Goal: Task Accomplishment & Management: Use online tool/utility

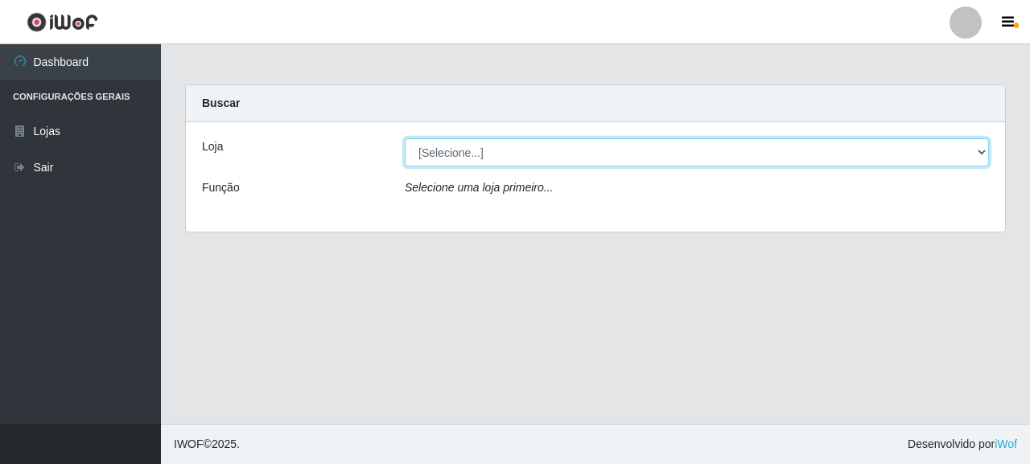
drag, startPoint x: 550, startPoint y: 151, endPoint x: 545, endPoint y: 163, distance: 12.6
click at [550, 151] on select "[Selecione...] Supermercado Queiroz - [GEOGRAPHIC_DATA]" at bounding box center [697, 152] width 584 height 28
select select "496"
click at [405, 138] on select "[Selecione...] Supermercado Queiroz - [GEOGRAPHIC_DATA]" at bounding box center [697, 152] width 584 height 28
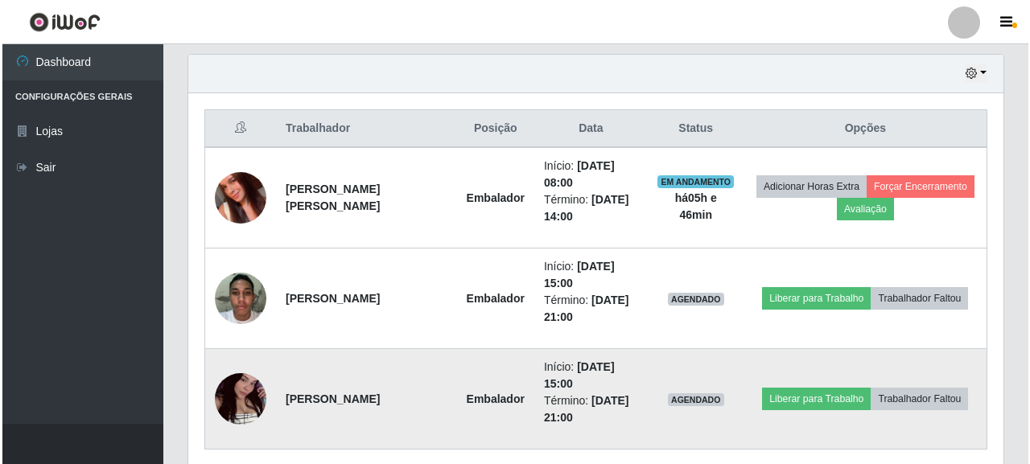
scroll to position [559, 0]
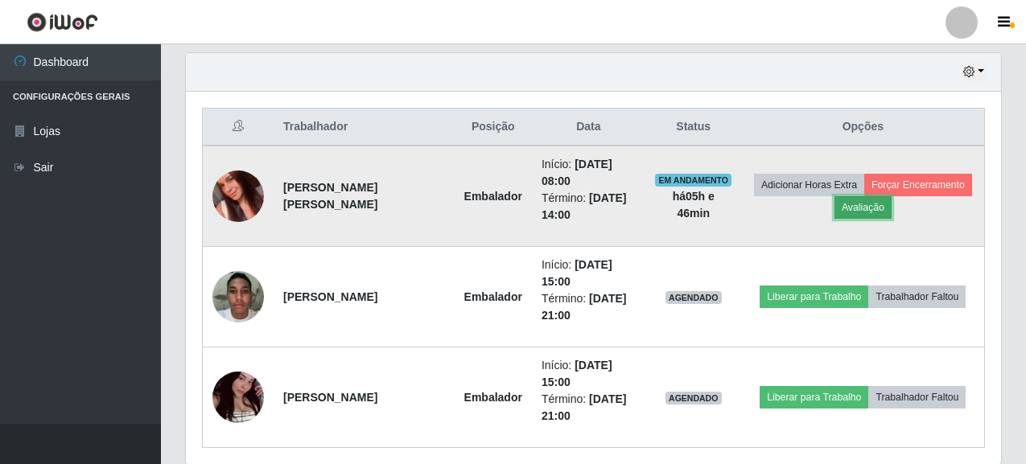
click at [850, 206] on button "Avaliação" at bounding box center [862, 207] width 57 height 23
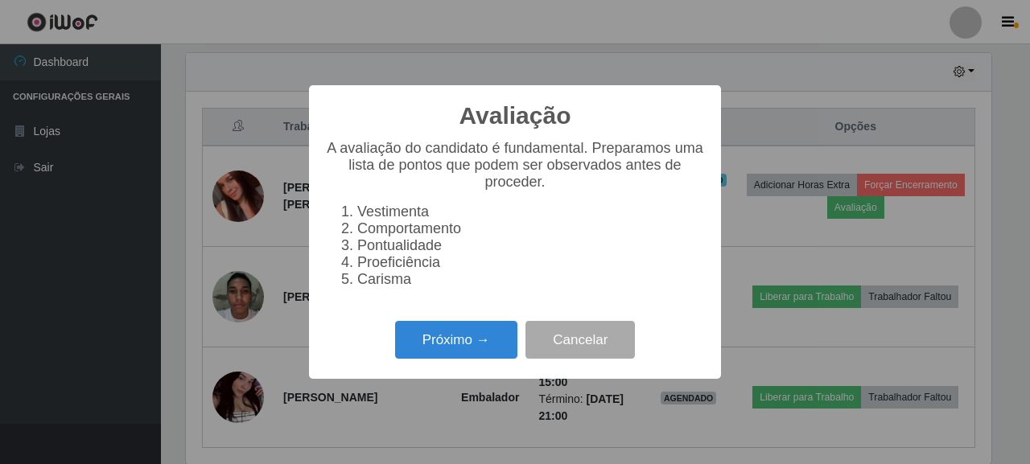
scroll to position [334, 806]
click at [385, 356] on div "Próximo → Cancelar" at bounding box center [515, 340] width 380 height 46
click at [418, 348] on button "Próximo →" at bounding box center [456, 340] width 122 height 38
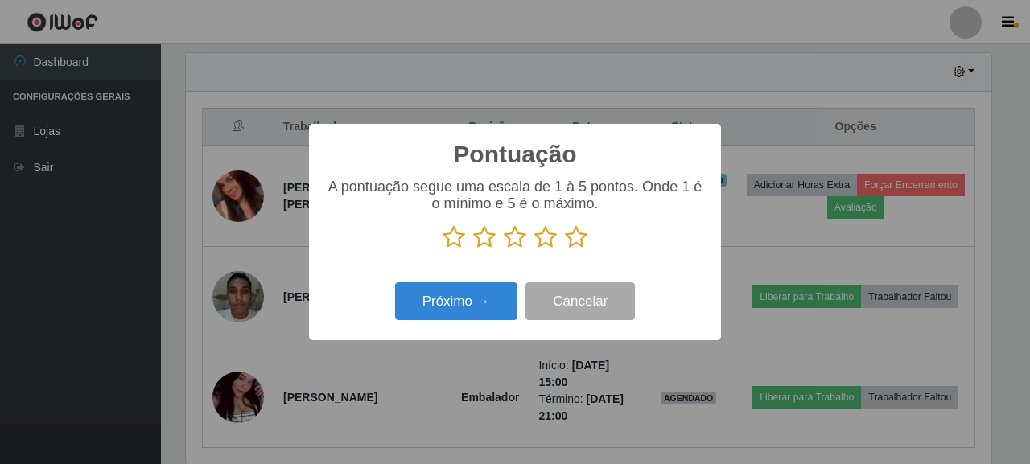
scroll to position [804381, 803909]
click at [566, 241] on icon at bounding box center [576, 237] width 23 height 24
click at [565, 249] on input "radio" at bounding box center [565, 249] width 0 height 0
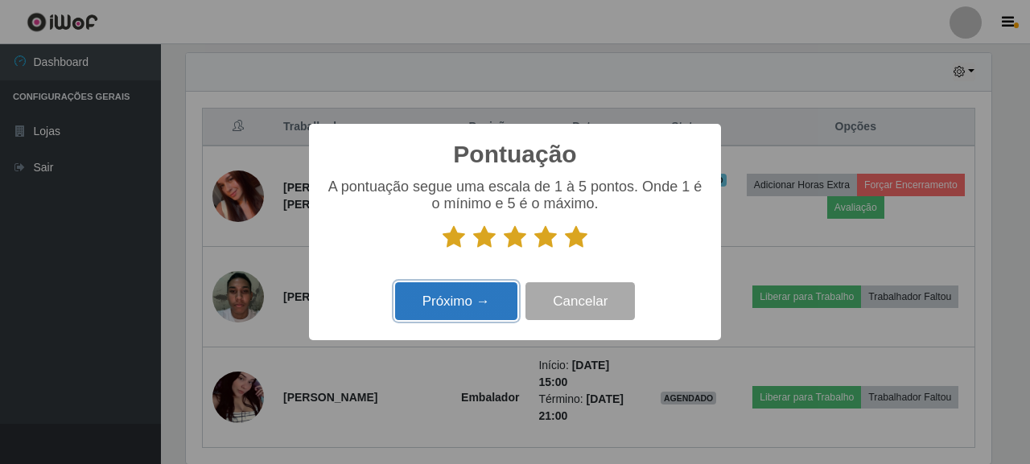
click at [472, 286] on button "Próximo →" at bounding box center [456, 301] width 122 height 38
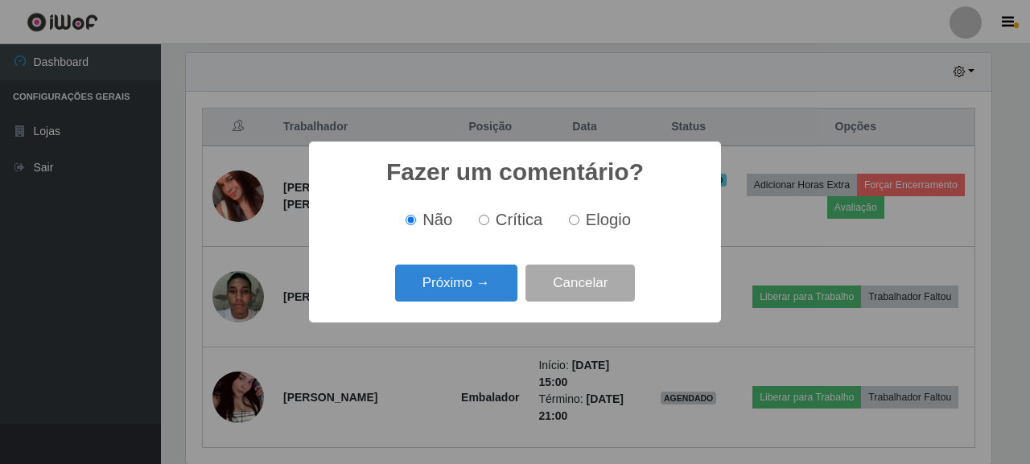
click at [472, 287] on button "Próximo →" at bounding box center [456, 284] width 122 height 38
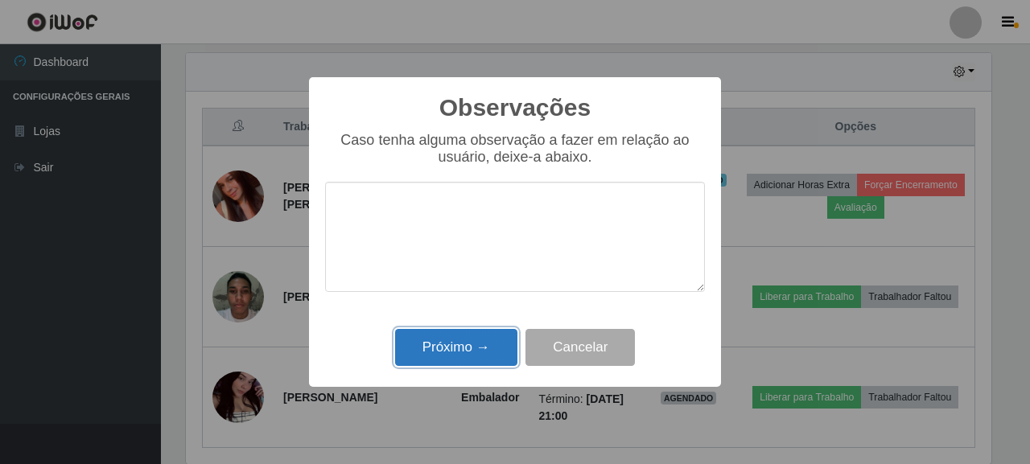
click at [470, 348] on button "Próximo →" at bounding box center [456, 348] width 122 height 38
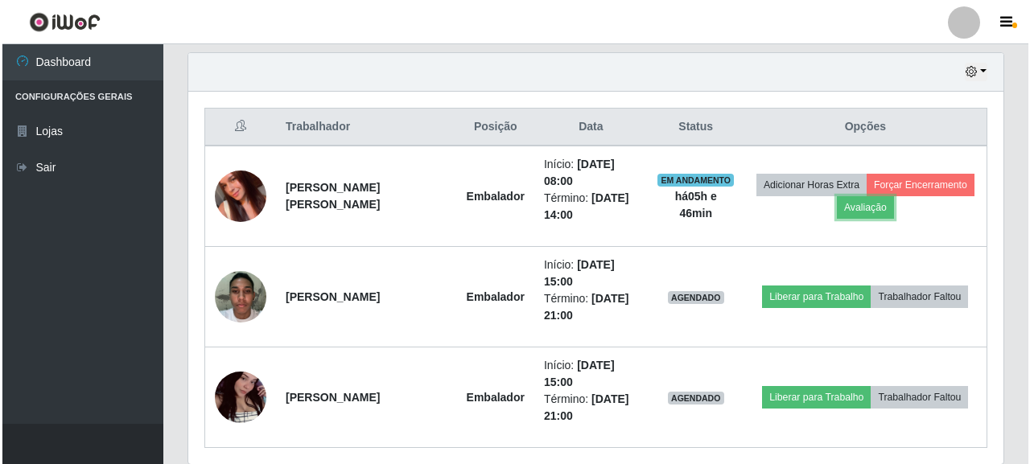
scroll to position [334, 815]
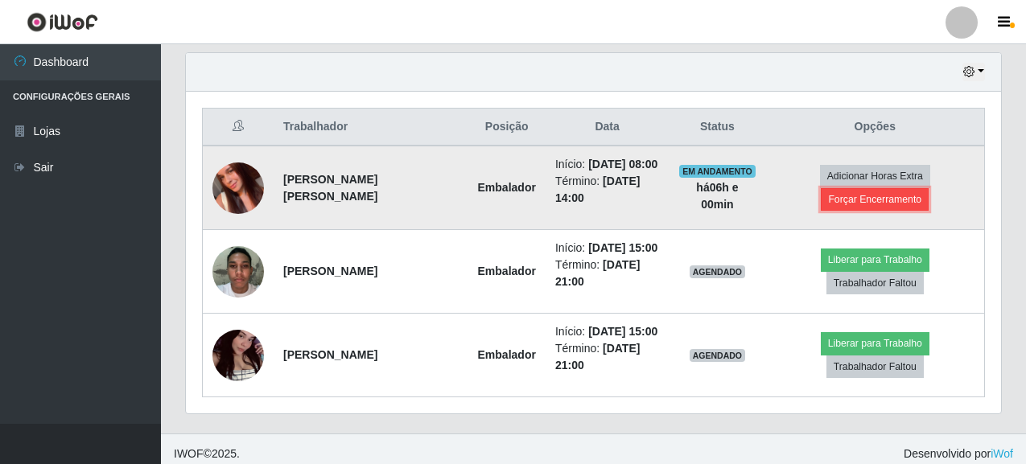
click at [840, 196] on button "Forçar Encerramento" at bounding box center [875, 199] width 108 height 23
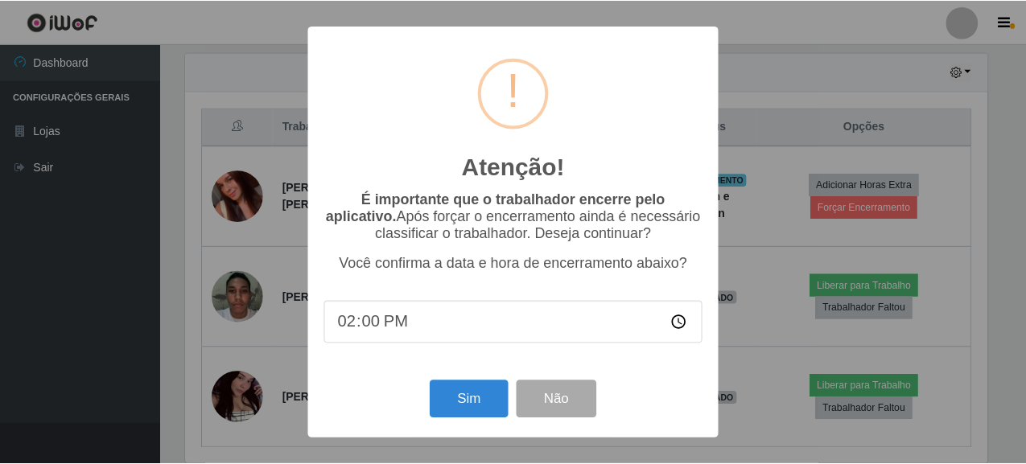
scroll to position [334, 806]
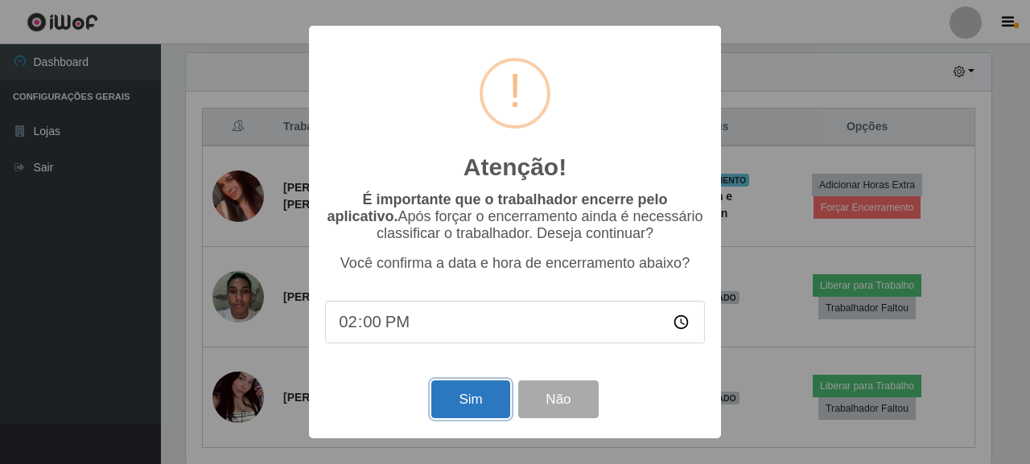
click at [443, 404] on button "Sim" at bounding box center [470, 400] width 78 height 38
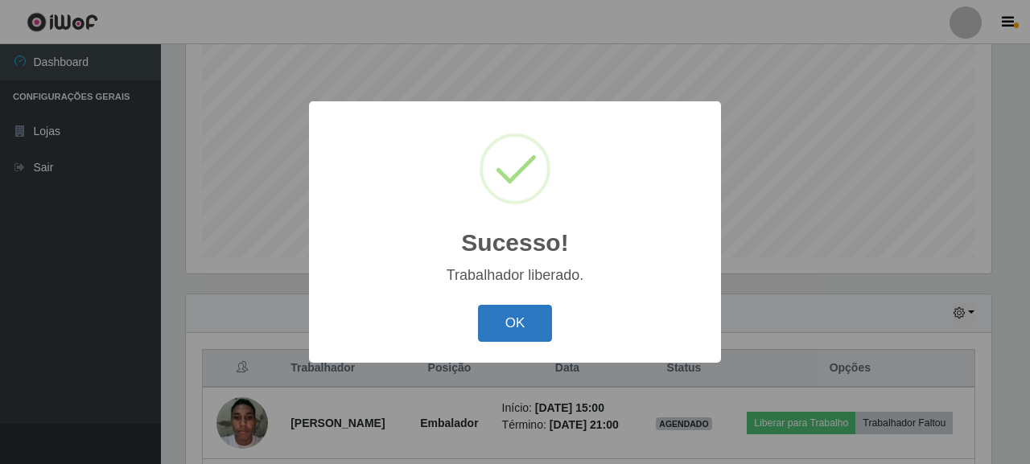
click at [526, 315] on button "OK" at bounding box center [515, 324] width 75 height 38
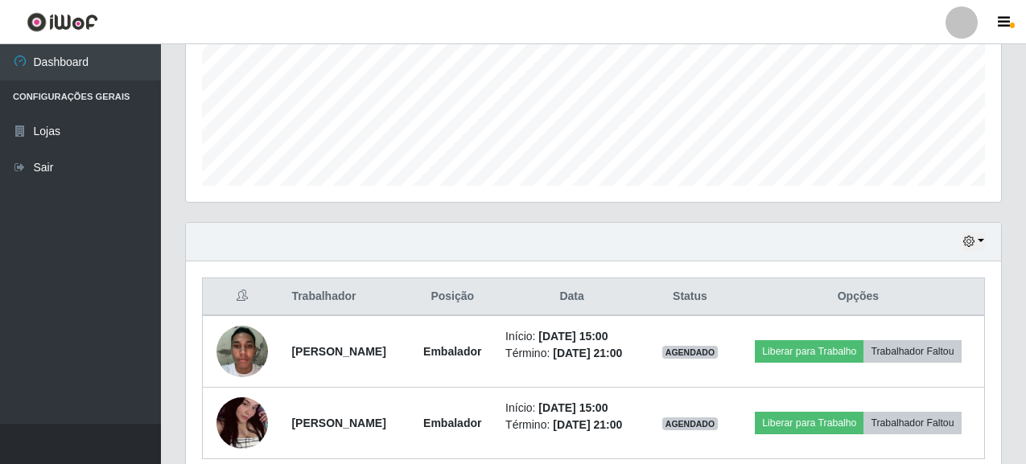
scroll to position [461, 0]
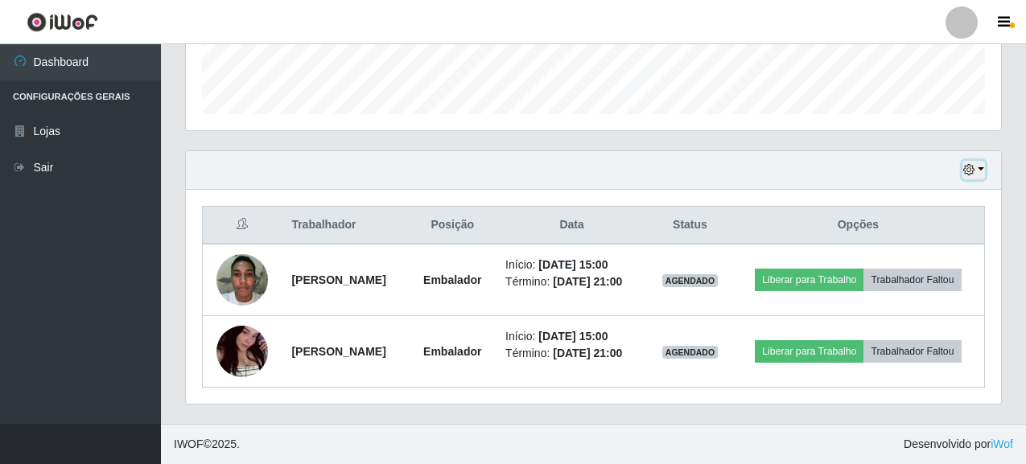
click at [979, 168] on button "button" at bounding box center [973, 170] width 23 height 19
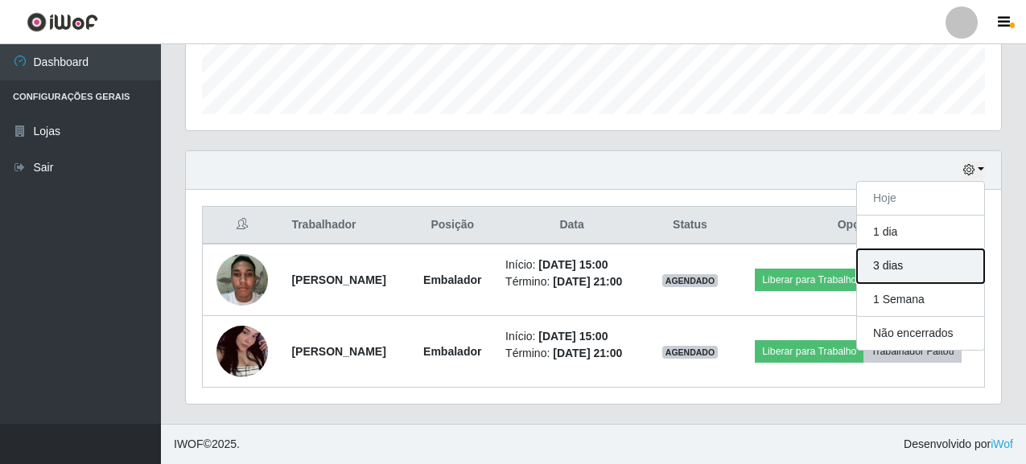
click at [913, 263] on button "3 dias" at bounding box center [920, 266] width 127 height 34
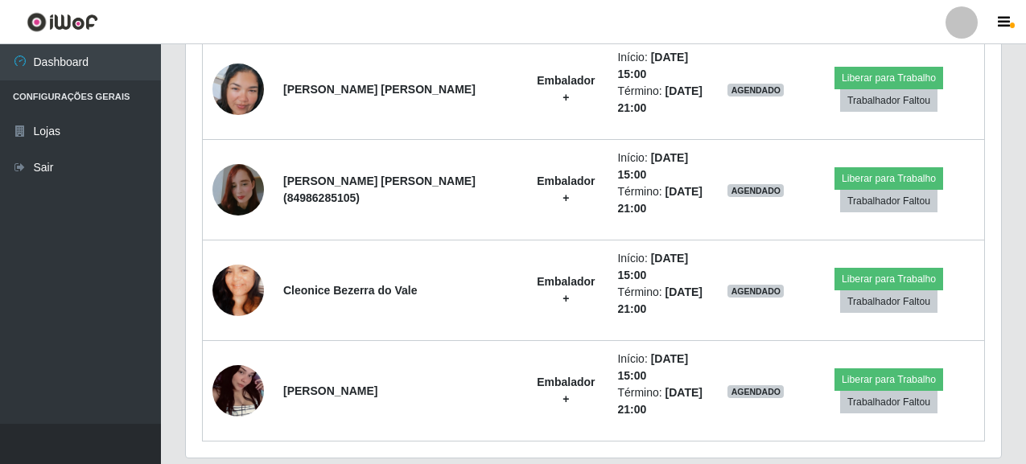
scroll to position [2732, 0]
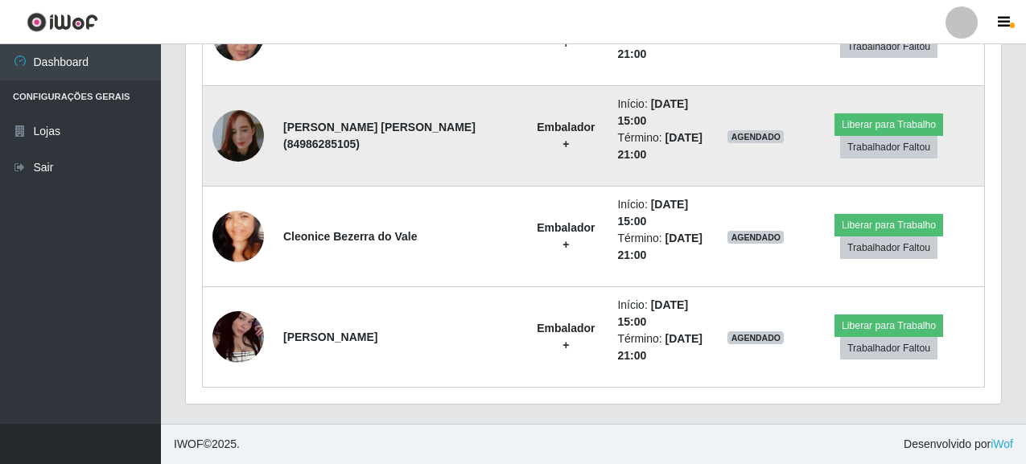
click at [249, 134] on img at bounding box center [238, 136] width 52 height 92
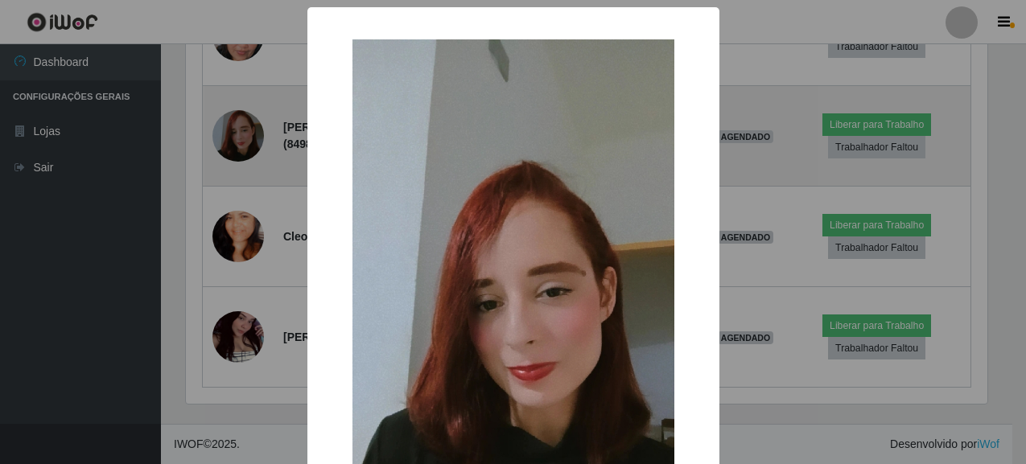
scroll to position [334, 806]
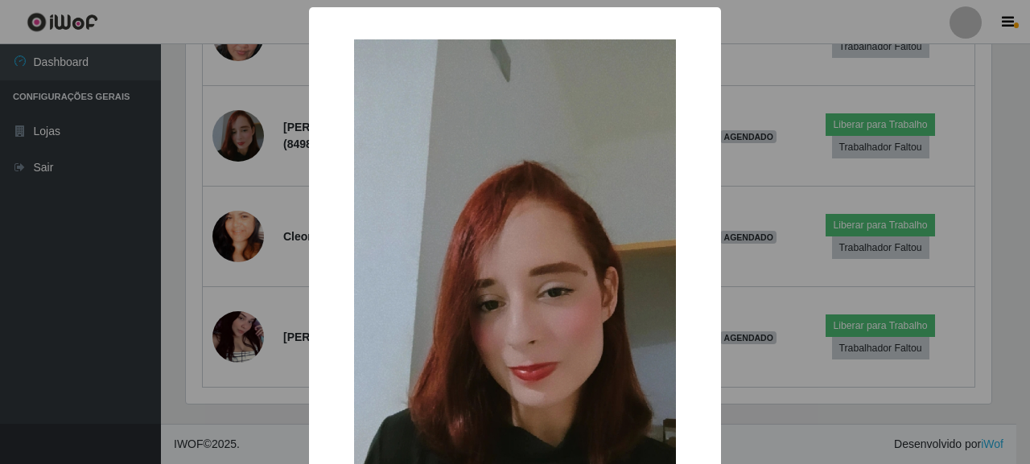
click at [99, 253] on div "× OK Cancel" at bounding box center [515, 232] width 1030 height 464
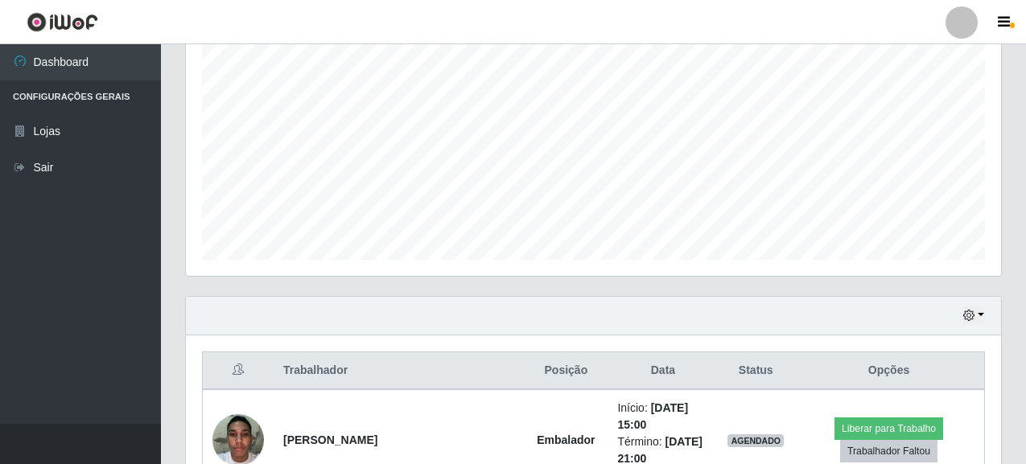
scroll to position [559, 0]
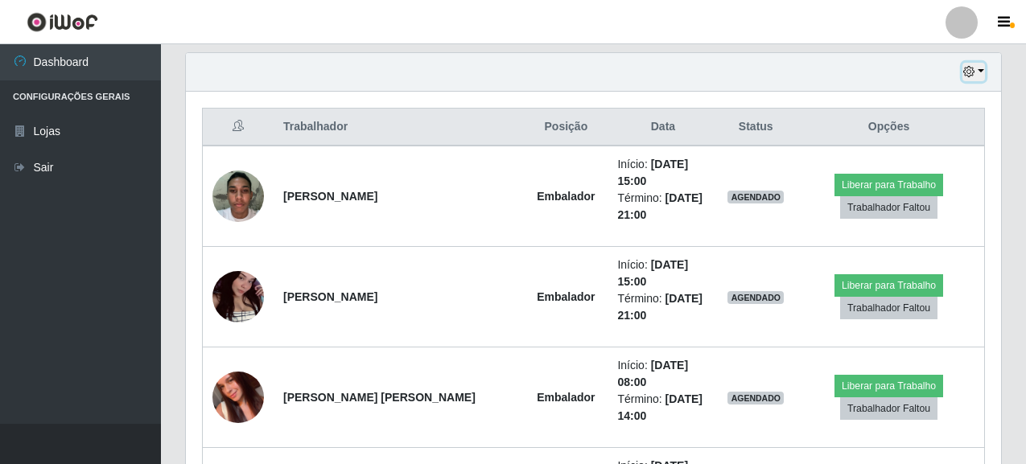
click at [981, 72] on button "button" at bounding box center [973, 72] width 23 height 19
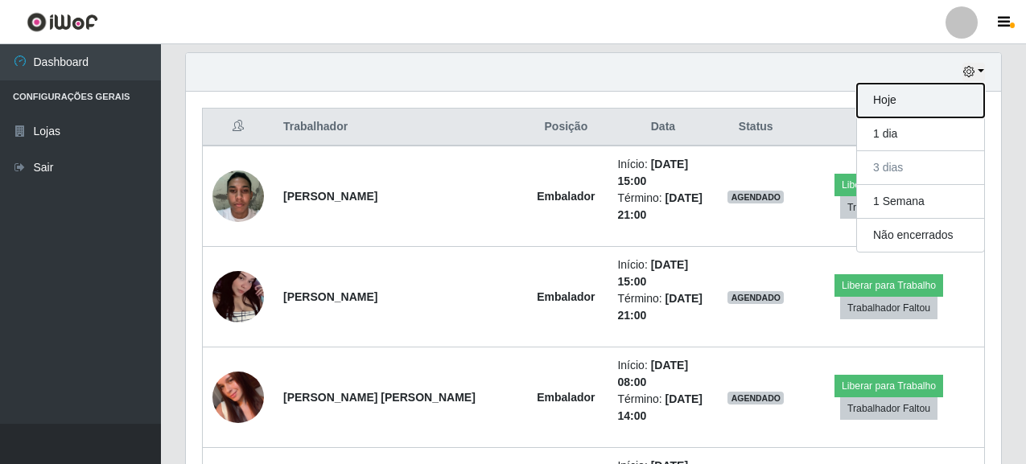
click at [889, 100] on button "Hoje" at bounding box center [920, 101] width 127 height 34
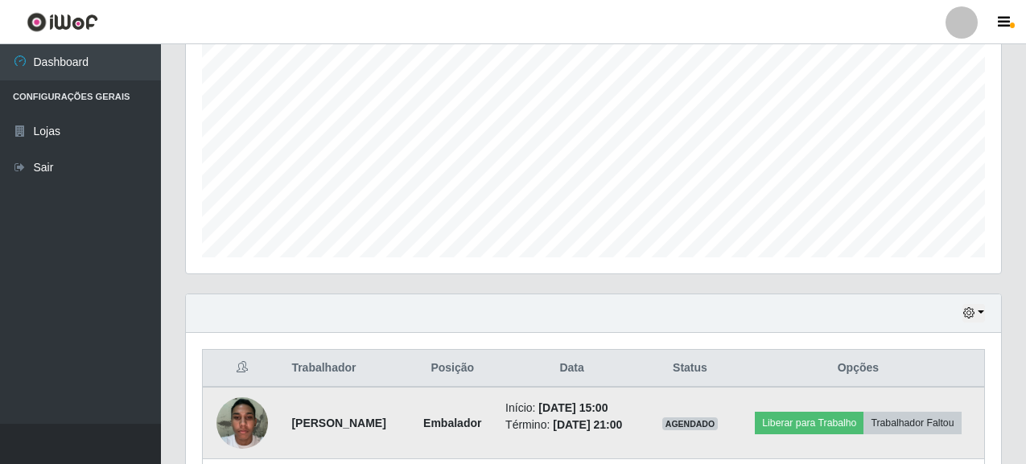
scroll to position [461, 0]
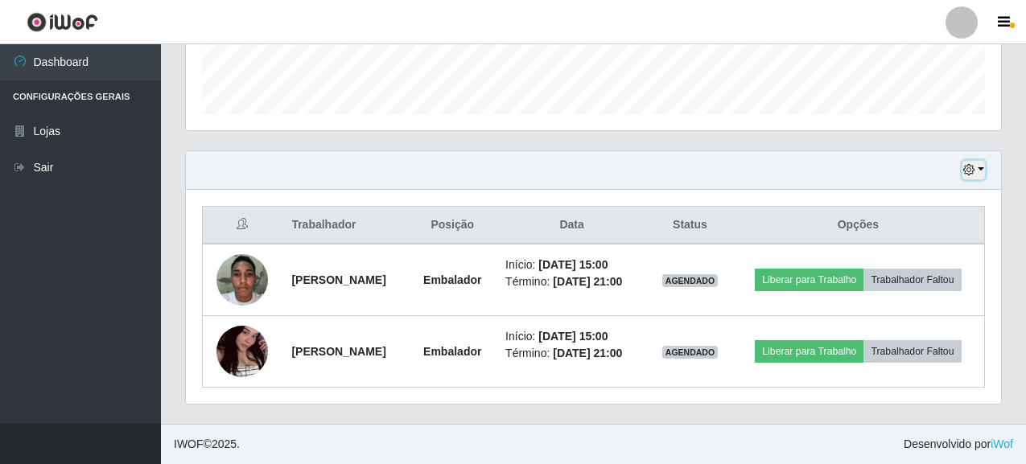
click at [983, 171] on button "button" at bounding box center [973, 170] width 23 height 19
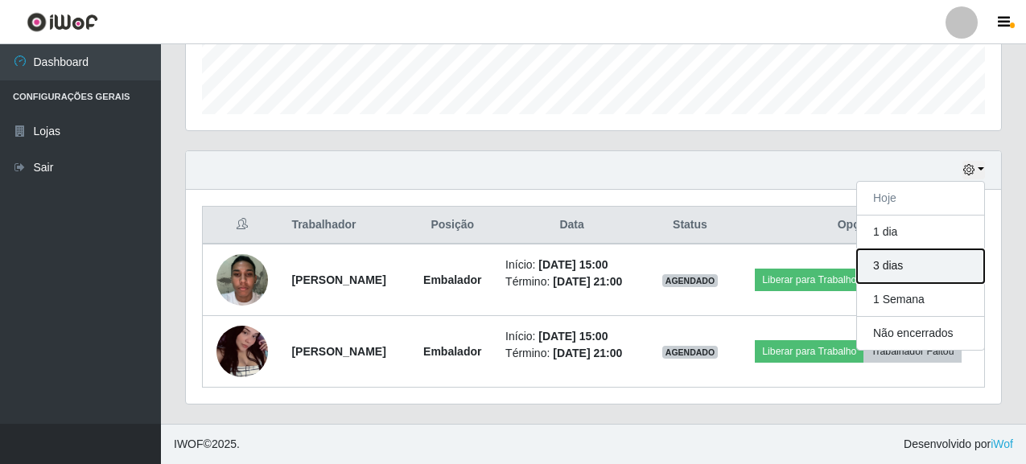
click at [895, 264] on button "3 dias" at bounding box center [920, 266] width 127 height 34
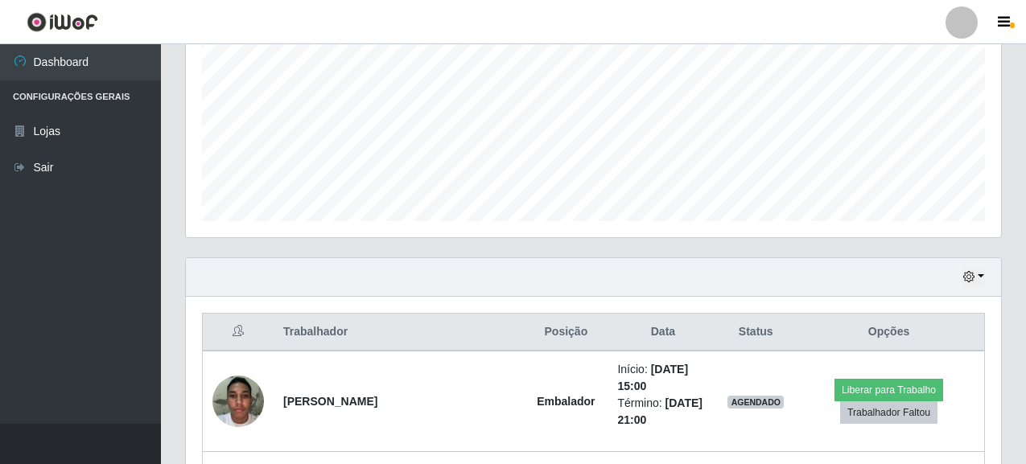
scroll to position [381, 0]
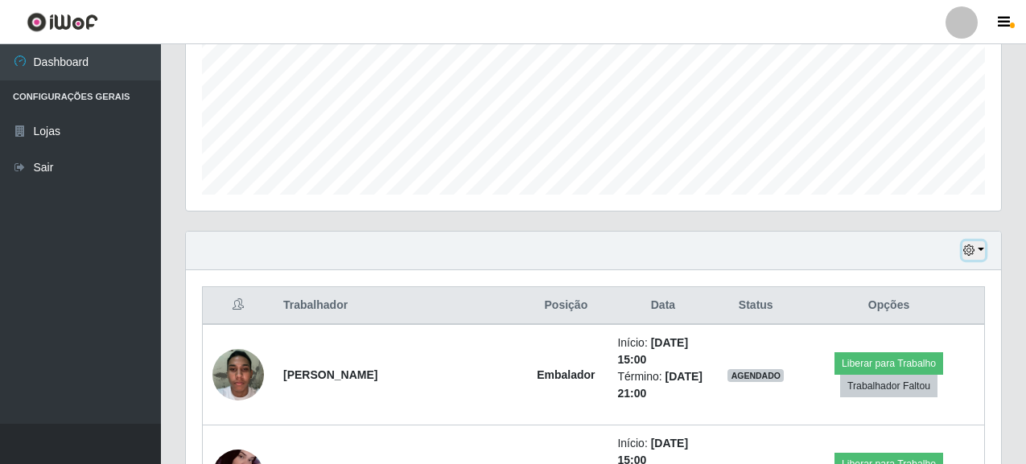
click at [978, 249] on button "button" at bounding box center [973, 250] width 23 height 19
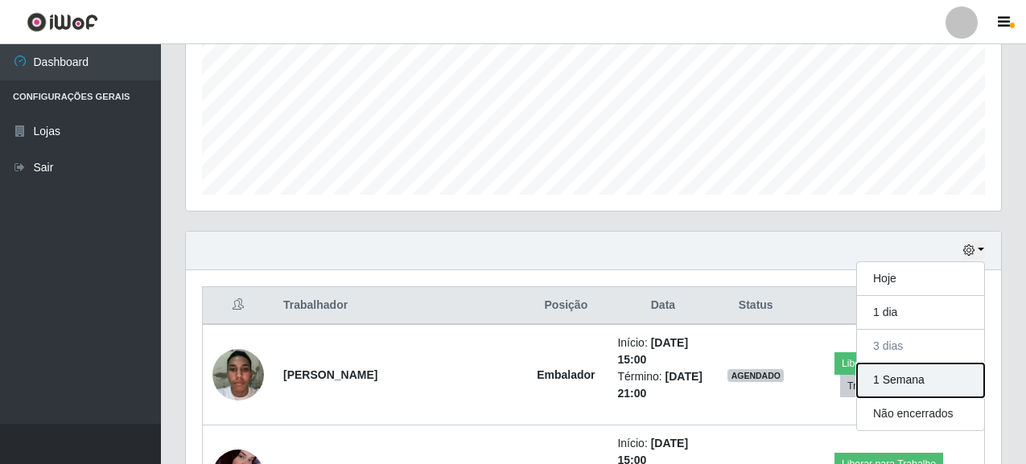
click at [914, 381] on button "1 Semana" at bounding box center [920, 381] width 127 height 34
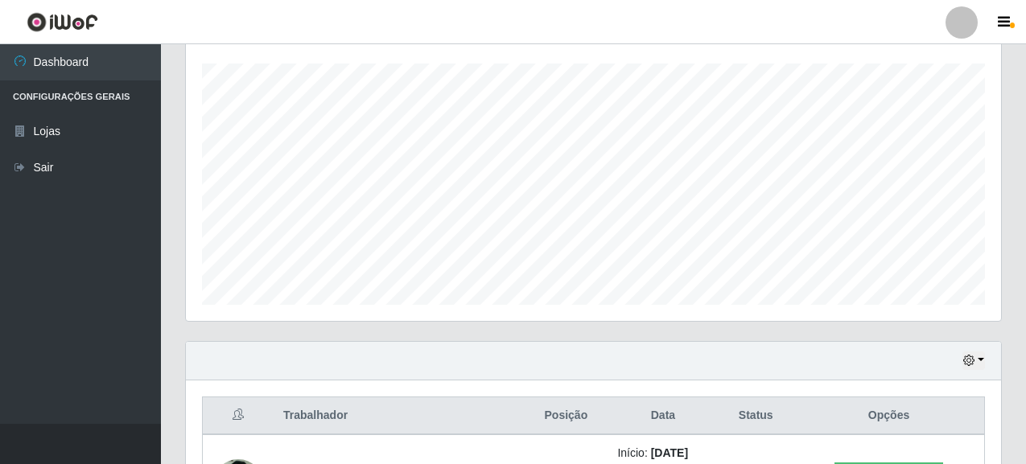
scroll to position [322, 0]
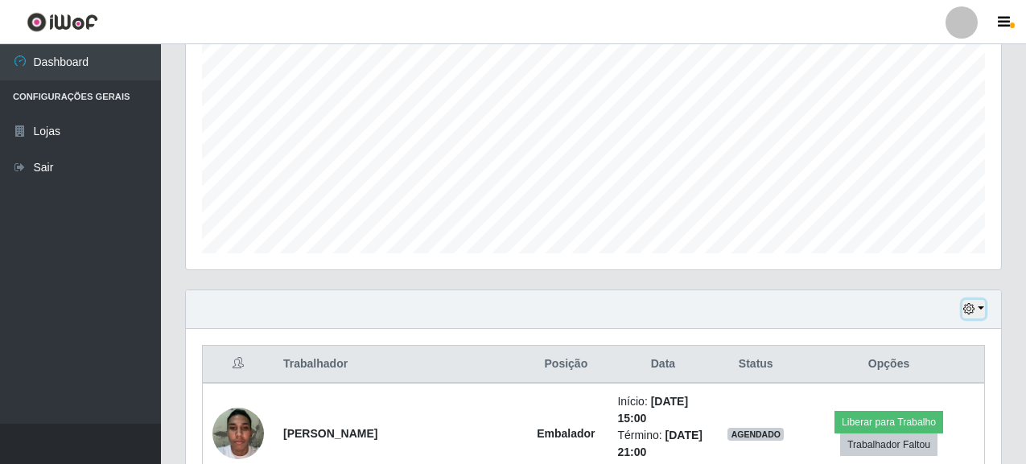
click at [982, 311] on button "button" at bounding box center [973, 309] width 23 height 19
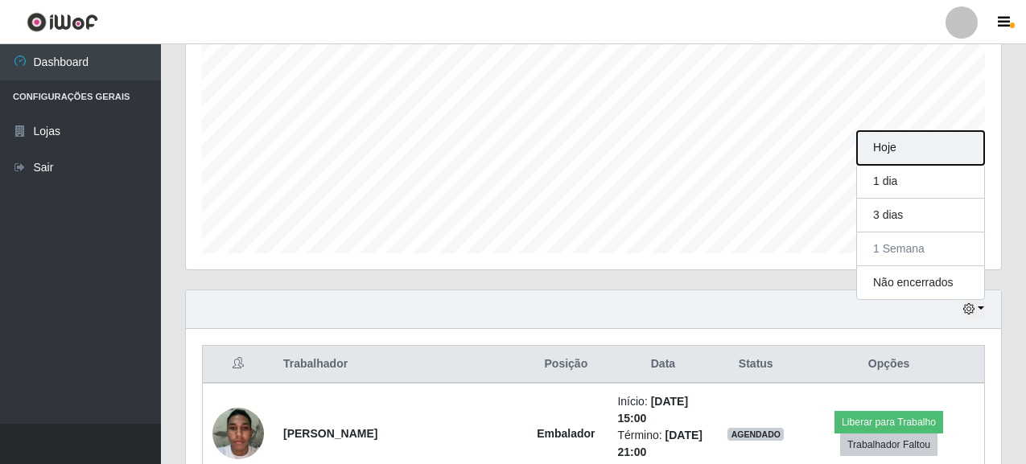
click at [908, 155] on button "Hoje" at bounding box center [920, 148] width 127 height 34
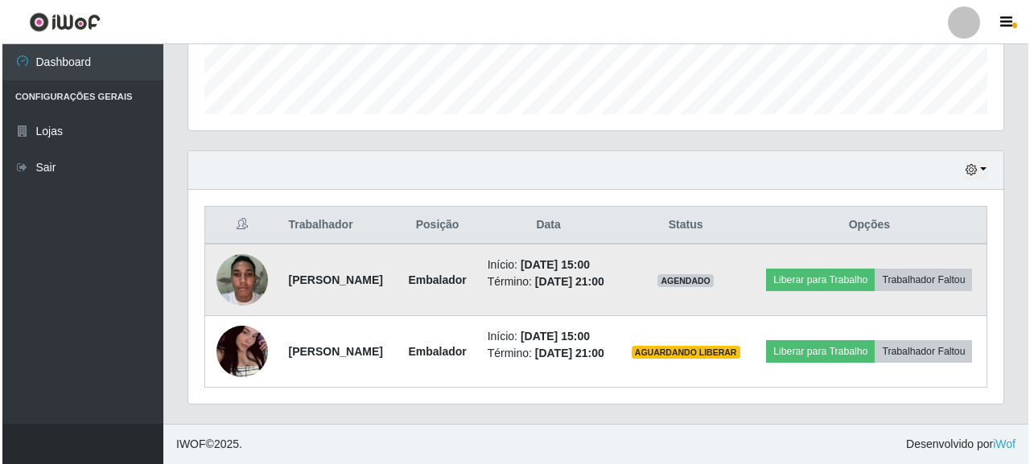
scroll to position [485, 0]
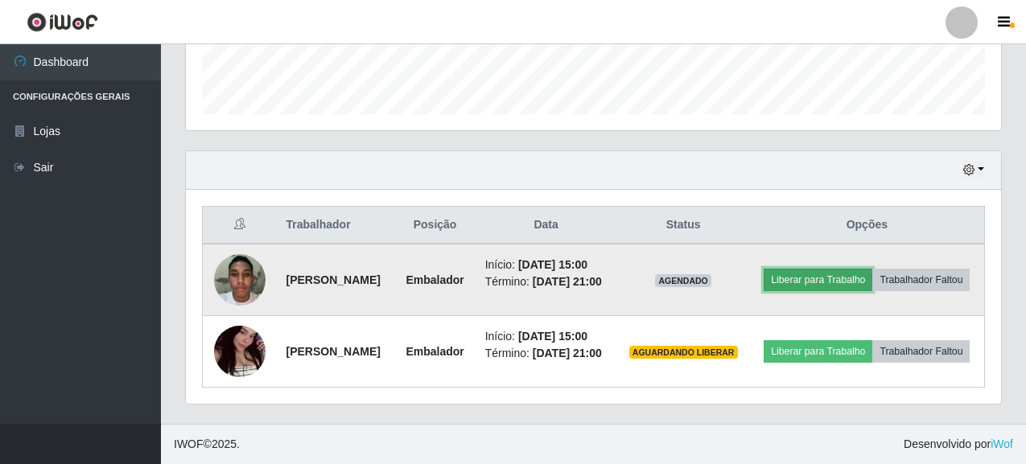
click at [872, 269] on button "Liberar para Trabalho" at bounding box center [818, 280] width 109 height 23
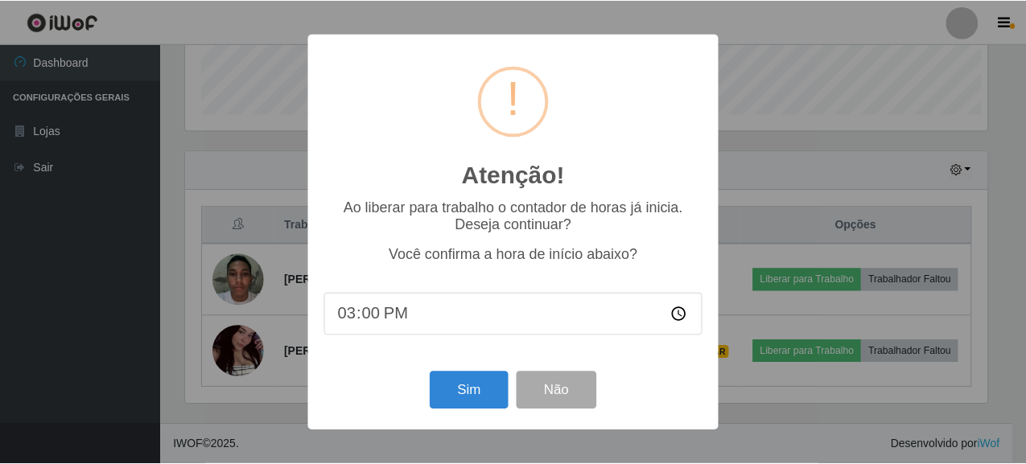
scroll to position [334, 806]
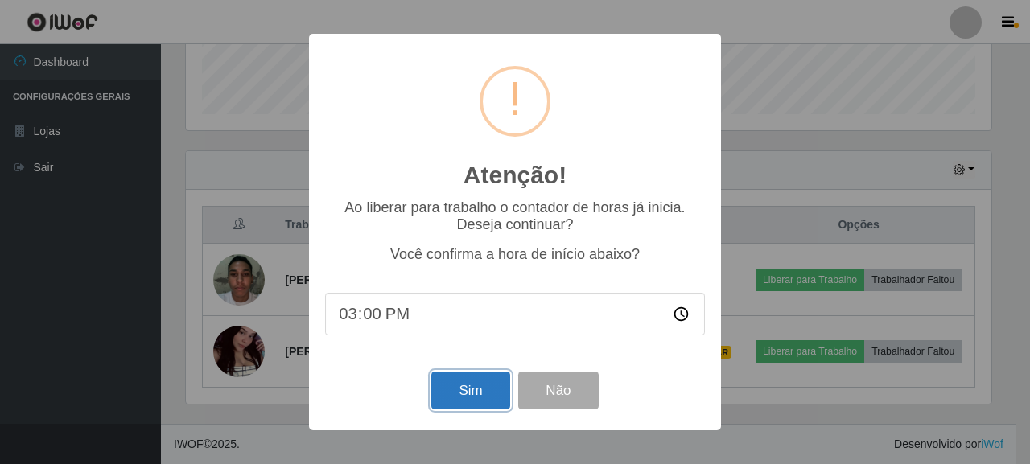
click at [456, 390] on button "Sim" at bounding box center [470, 391] width 78 height 38
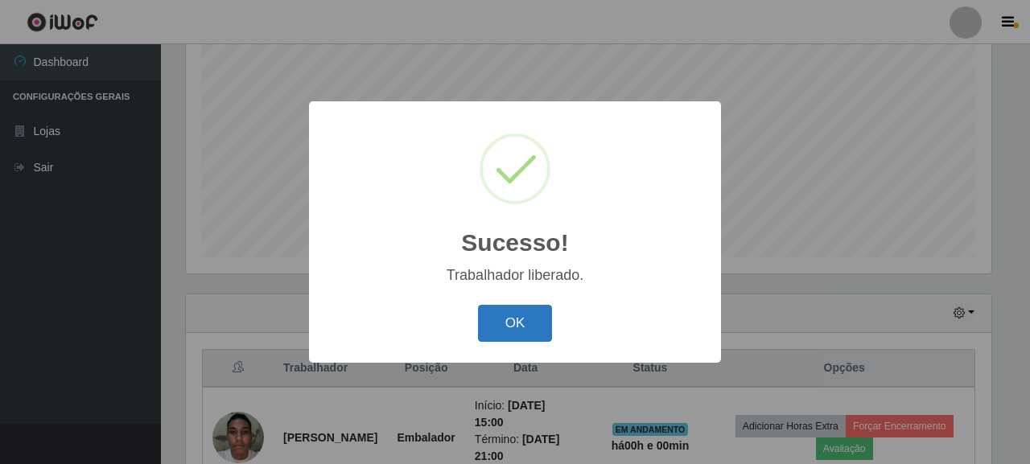
click at [530, 330] on button "OK" at bounding box center [515, 324] width 75 height 38
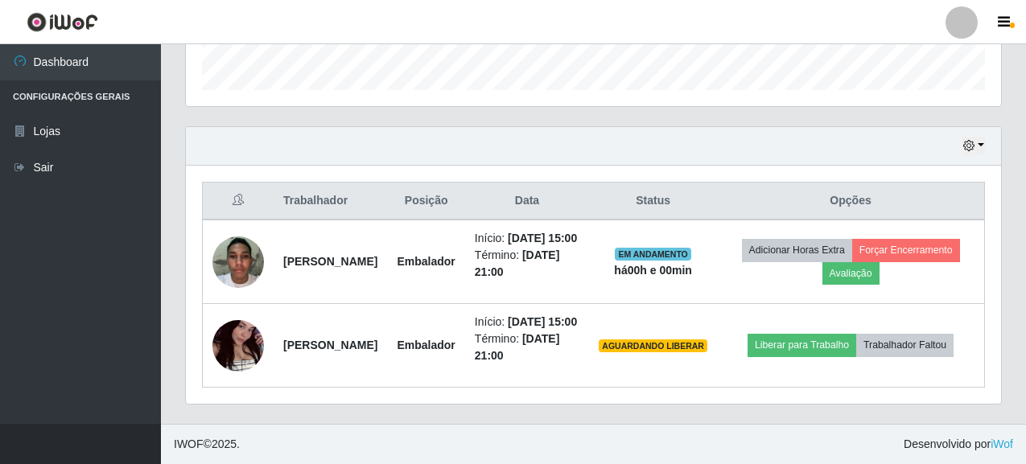
scroll to position [519, 0]
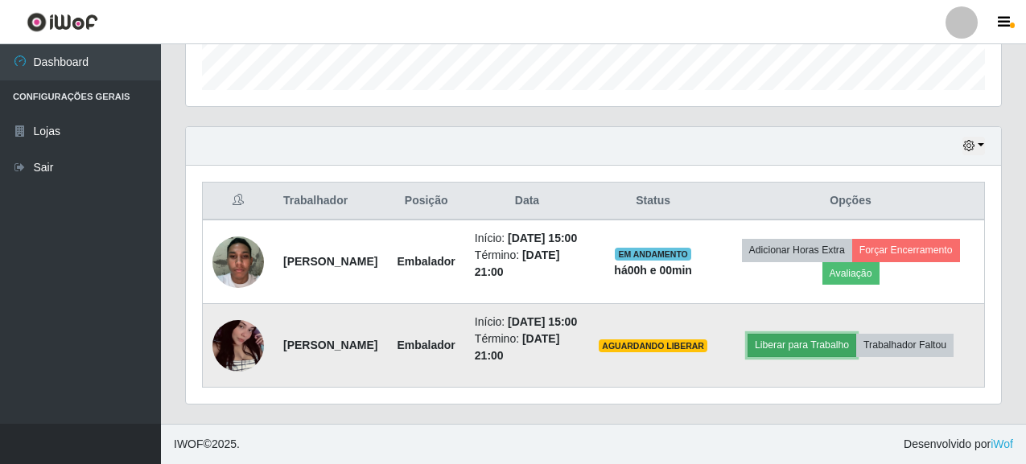
click at [824, 338] on button "Liberar para Trabalho" at bounding box center [802, 345] width 109 height 23
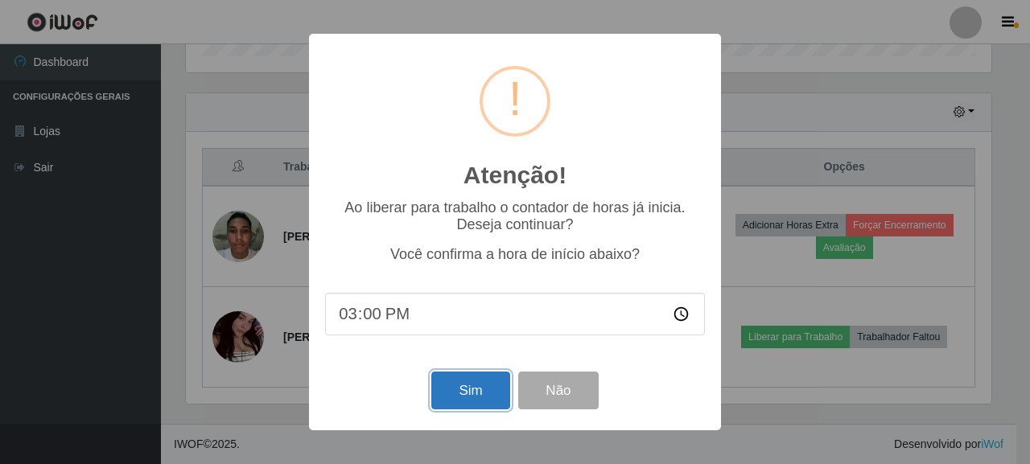
click at [487, 385] on button "Sim" at bounding box center [470, 391] width 78 height 38
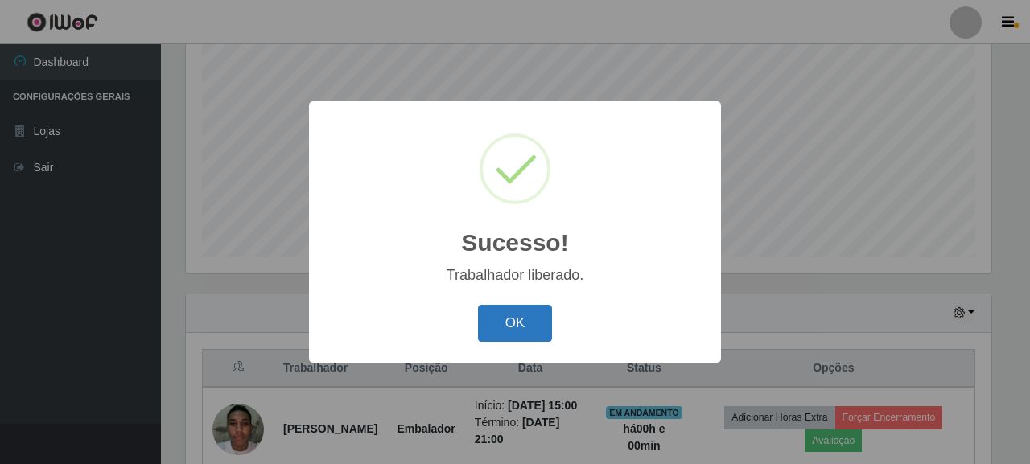
click at [533, 315] on button "OK" at bounding box center [515, 324] width 75 height 38
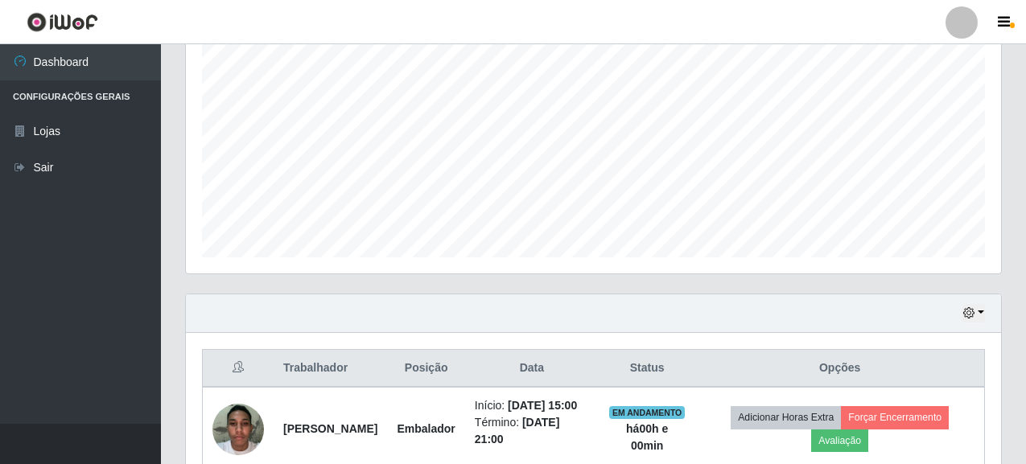
scroll to position [334, 815]
